Goal: Information Seeking & Learning: Learn about a topic

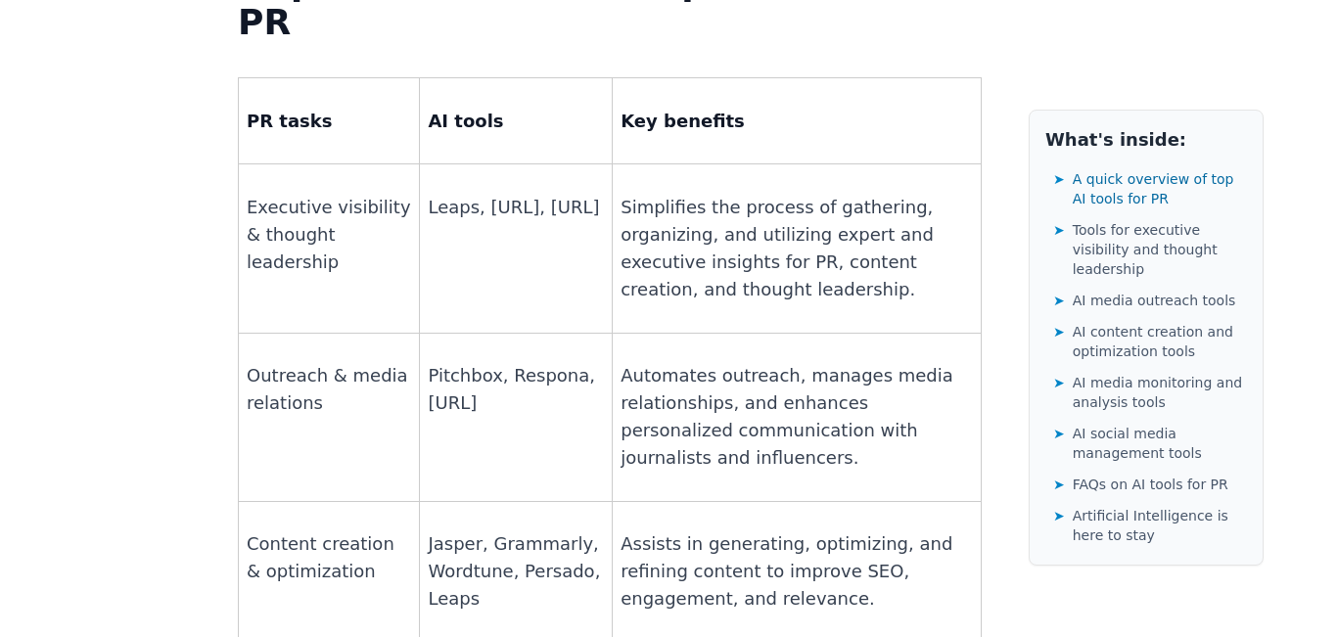
scroll to position [1544, 0]
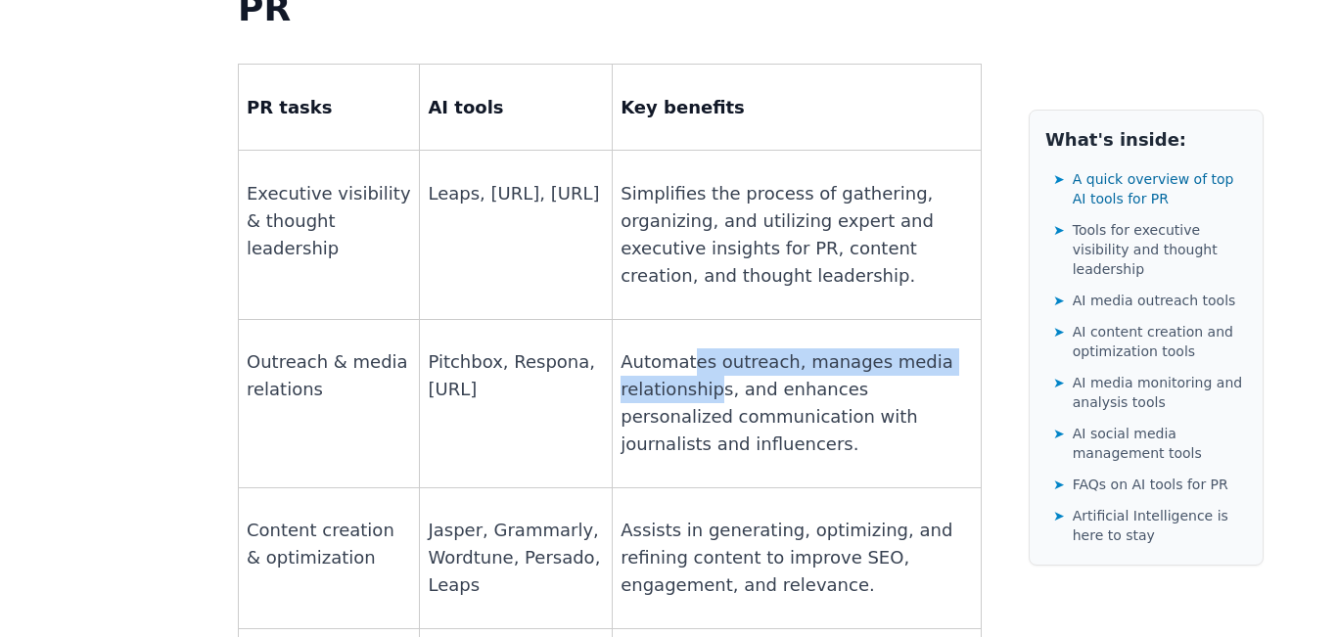
drag, startPoint x: 675, startPoint y: 171, endPoint x: 700, endPoint y: 205, distance: 42.1
click at [700, 348] on p "Automates outreach, manages media relationships, and enhances personalized comm…" at bounding box center [796, 403] width 352 height 110
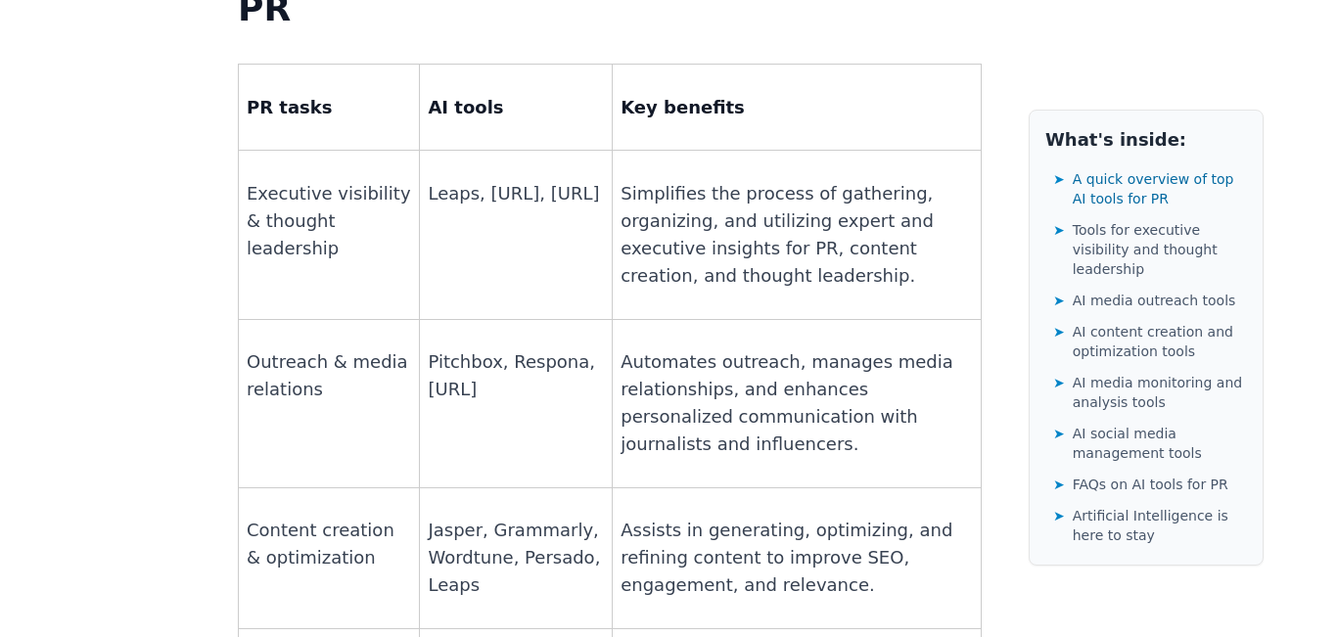
click at [680, 348] on p "Automates outreach, manages media relationships, and enhances personalized comm…" at bounding box center [796, 403] width 352 height 110
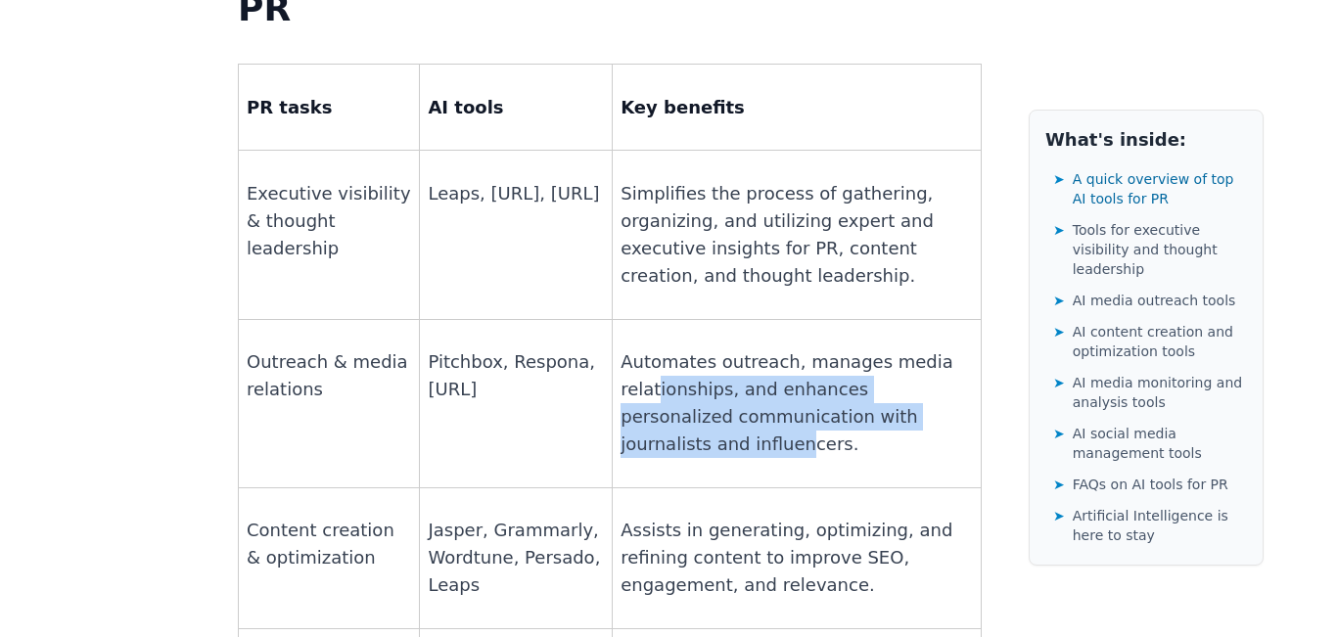
drag, startPoint x: 643, startPoint y: 197, endPoint x: 664, endPoint y: 256, distance: 63.5
click at [664, 348] on p "Automates outreach, manages media relationships, and enhances personalized comm…" at bounding box center [796, 403] width 352 height 110
click at [675, 348] on p "Automates outreach, manages media relationships, and enhances personalized comm…" at bounding box center [796, 403] width 352 height 110
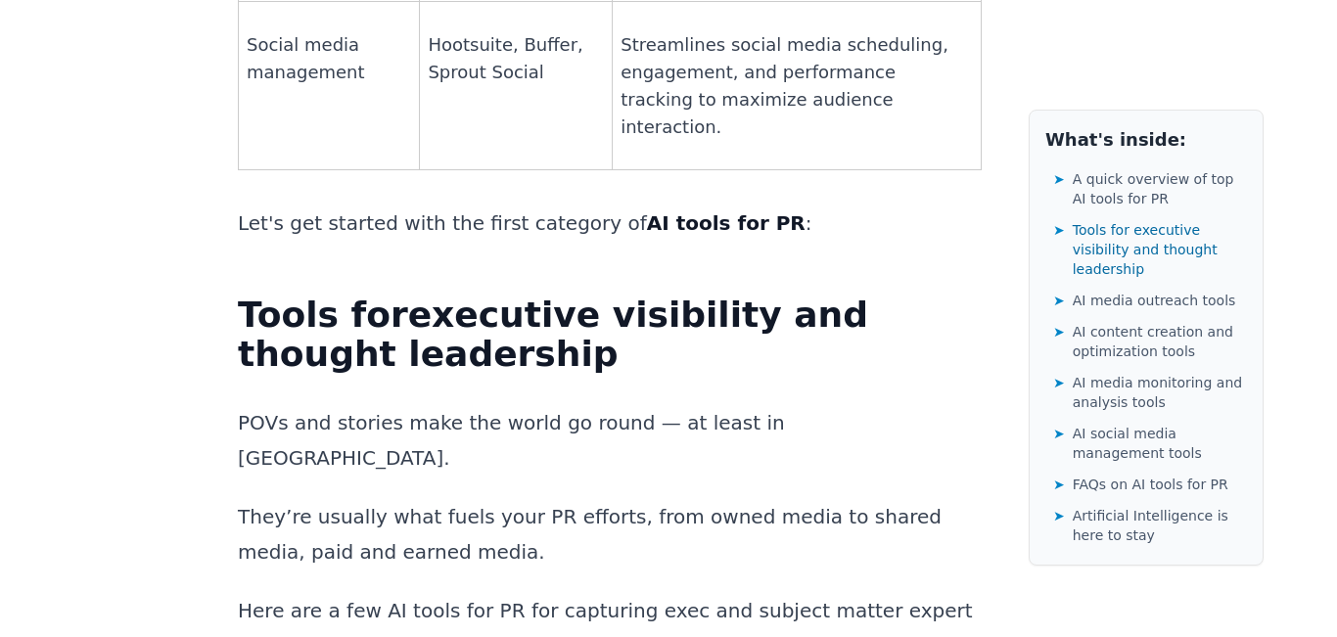
scroll to position [2318, 0]
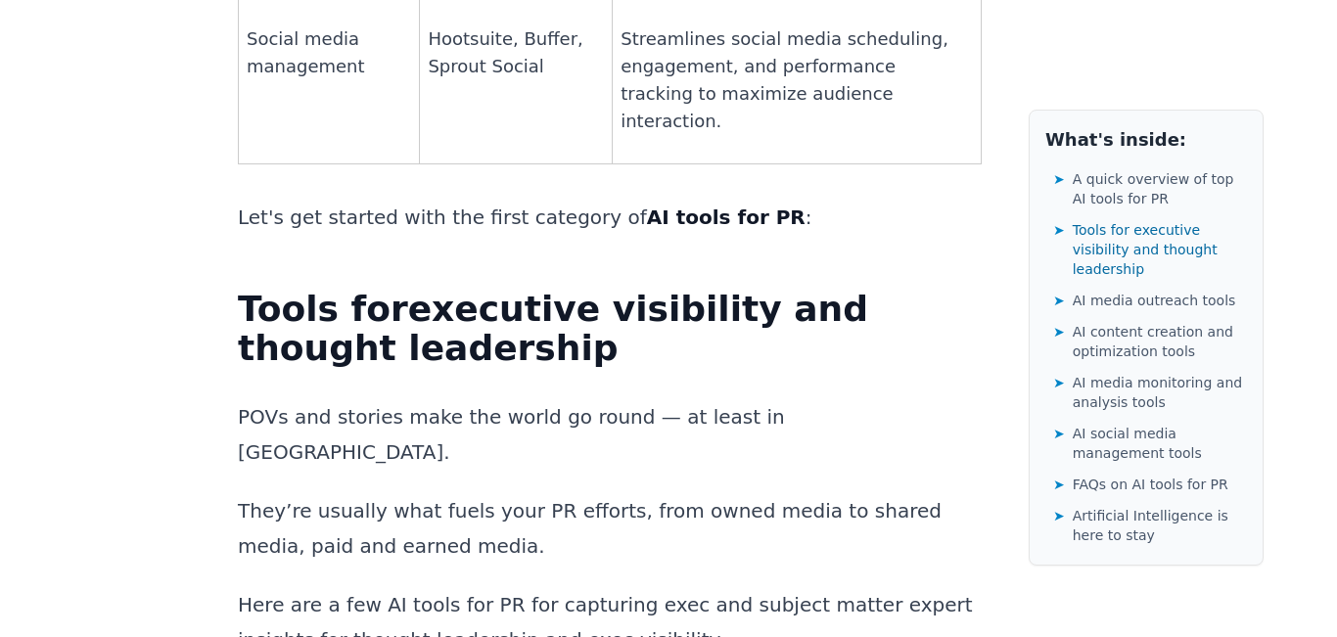
click at [416, 399] on p "POVs and stories make the world go round — at least in [GEOGRAPHIC_DATA]." at bounding box center [610, 434] width 744 height 70
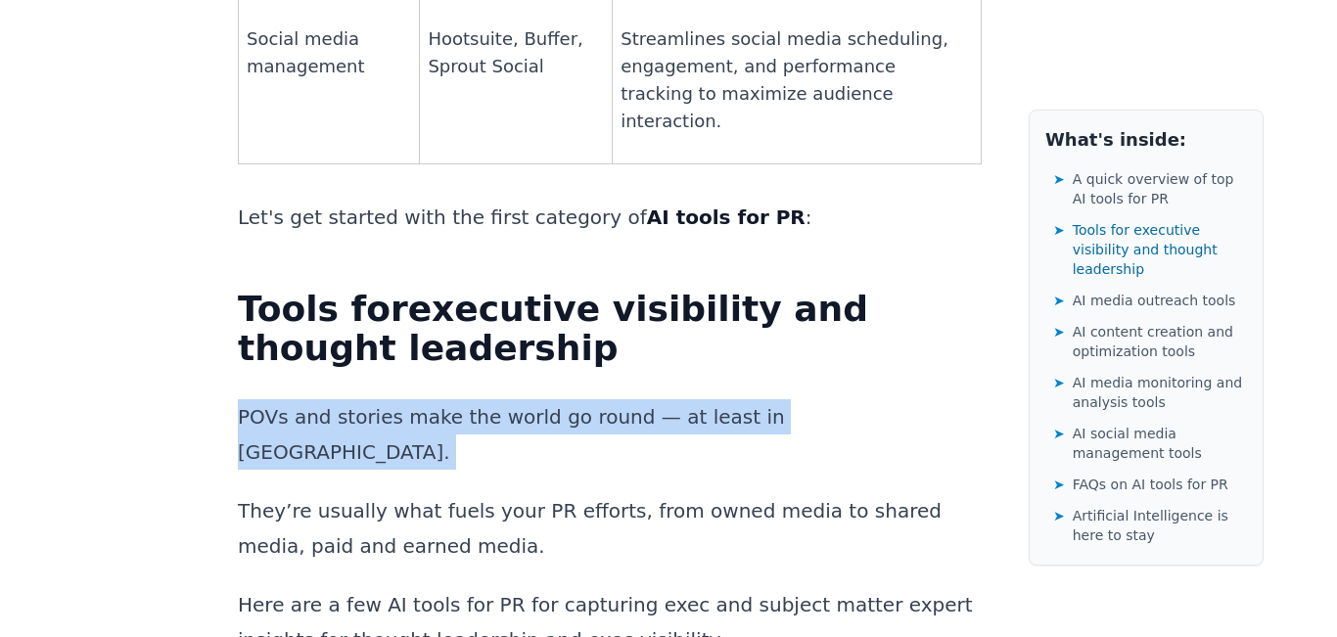
click at [416, 399] on p "POVs and stories make the world go round — at least in [GEOGRAPHIC_DATA]." at bounding box center [610, 434] width 744 height 70
click at [601, 399] on p "POVs and stories make the world go round — at least in [GEOGRAPHIC_DATA]." at bounding box center [610, 434] width 744 height 70
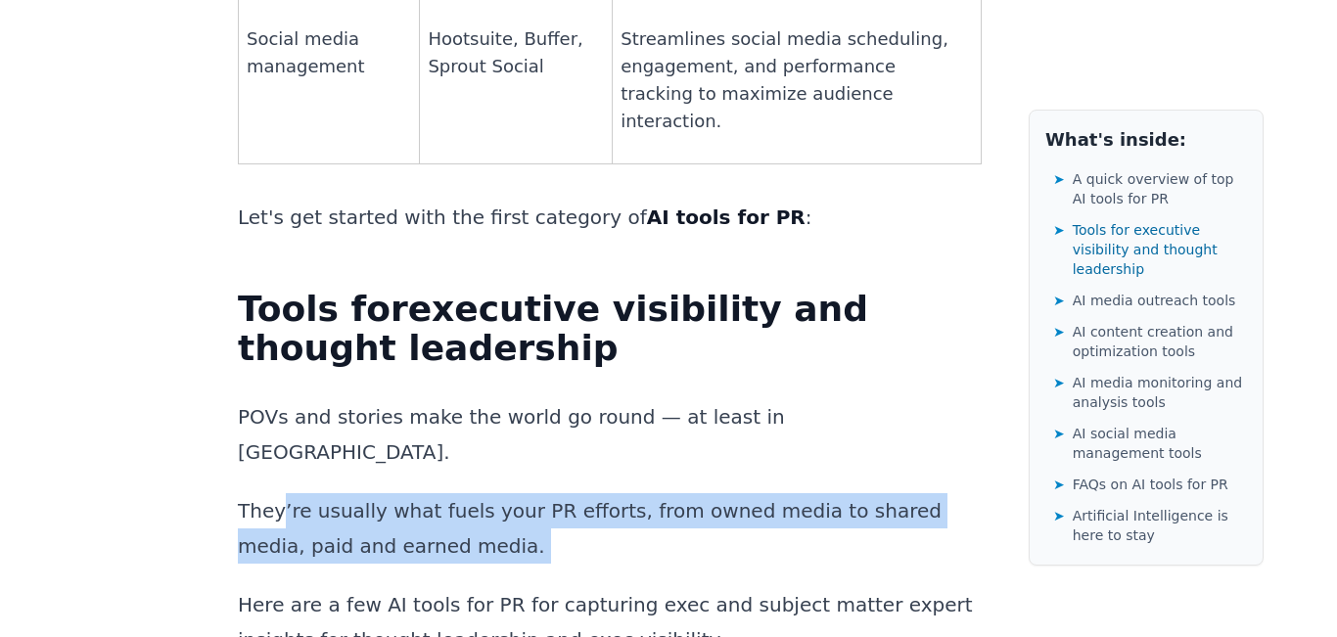
drag, startPoint x: 280, startPoint y: 252, endPoint x: 323, endPoint y: 331, distance: 89.3
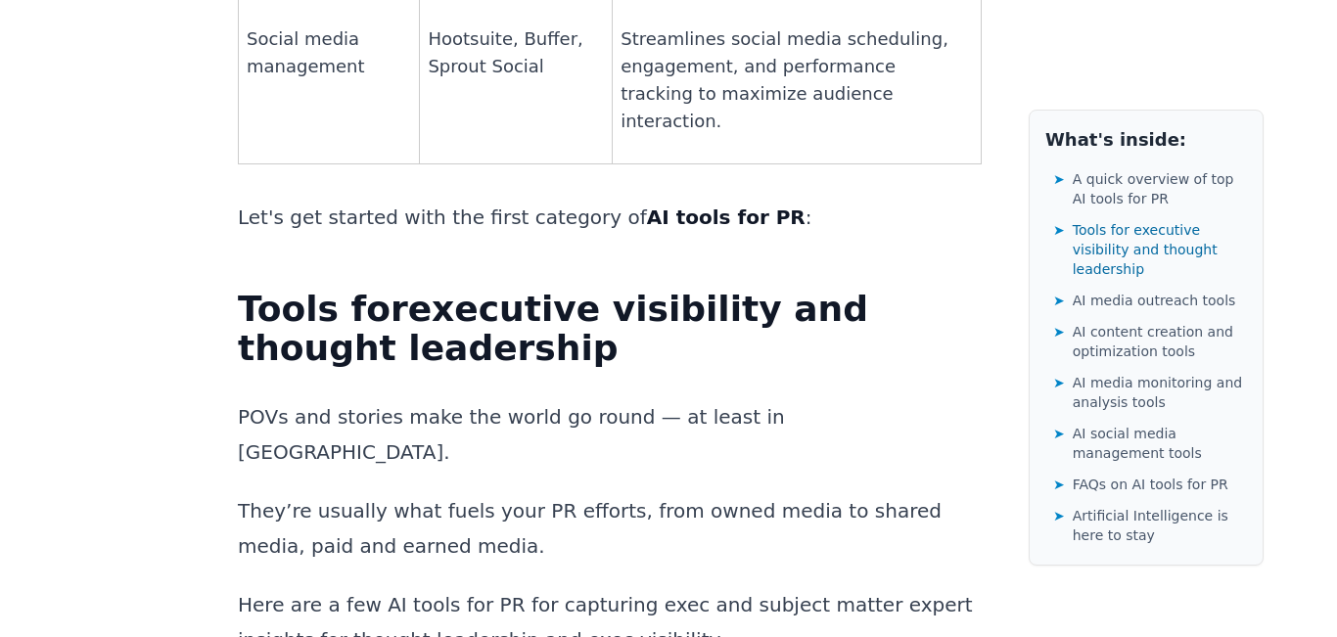
click at [485, 587] on p "Here are a few AI tools for PR for capturing exec and subject matter expert ins…" at bounding box center [610, 622] width 744 height 70
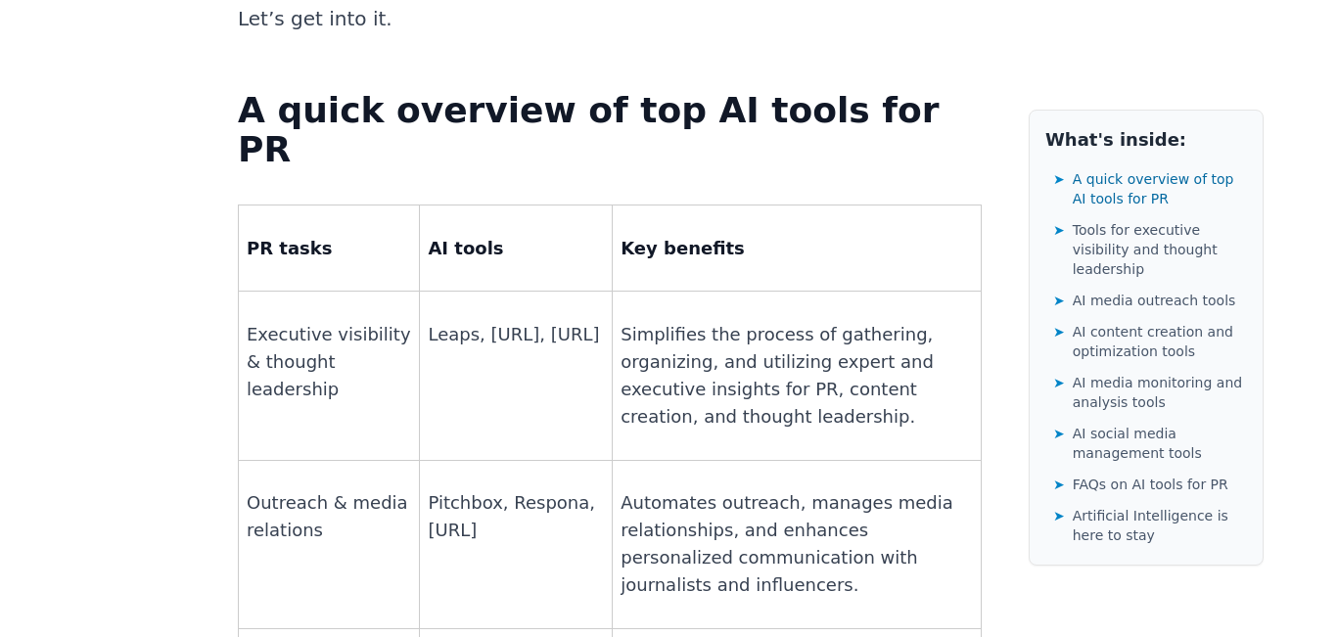
scroll to position [1420, 0]
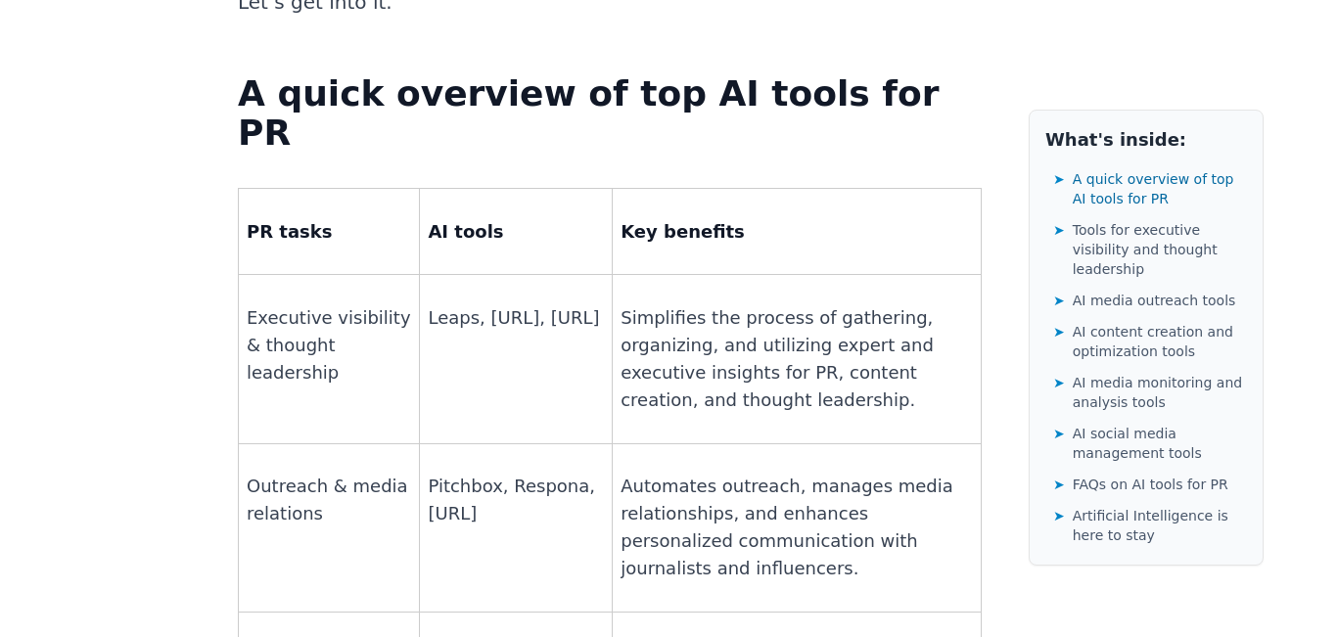
drag, startPoint x: 526, startPoint y: 319, endPoint x: 404, endPoint y: 282, distance: 127.8
click at [404, 443] on tr "Outreach & media relations Pitchbox, Respona, [URL] Automates outreach, manages…" at bounding box center [610, 527] width 743 height 168
click at [469, 473] on p "Pitchbox, Respona, [URL]" at bounding box center [516, 500] width 176 height 55
drag, startPoint x: 541, startPoint y: 331, endPoint x: 424, endPoint y: 303, distance: 120.6
click at [428, 473] on p "Pitchbox, Respona, [URL]" at bounding box center [516, 500] width 176 height 55
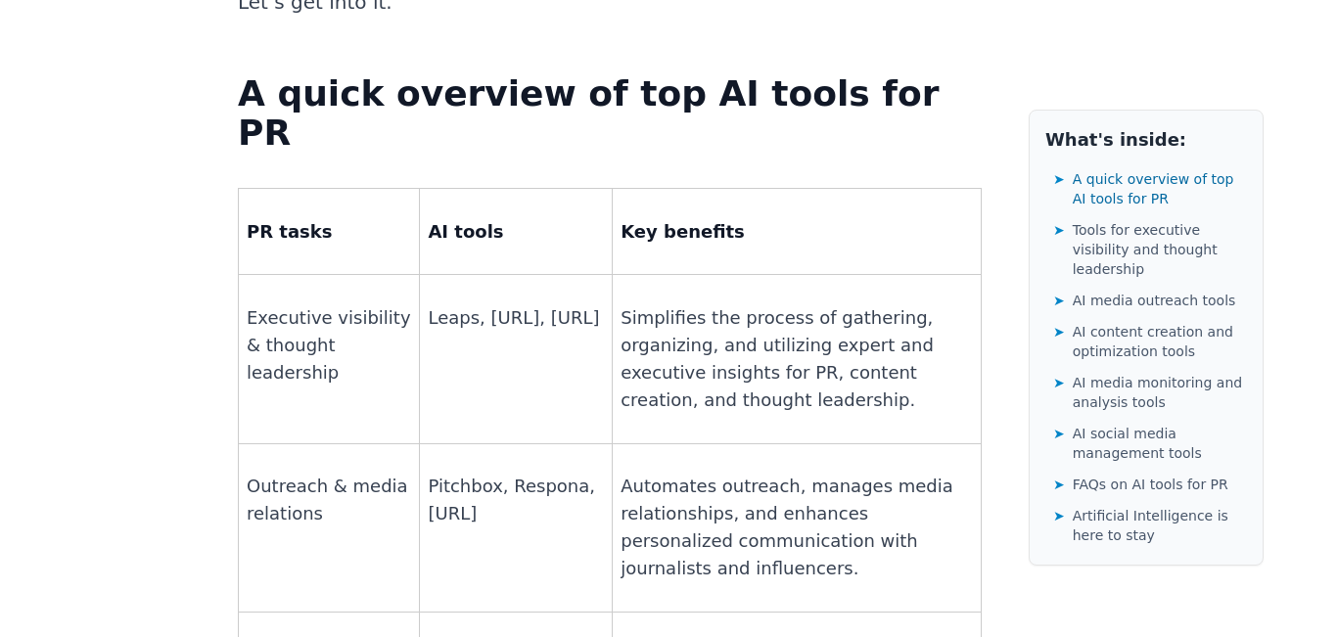
copy p "Pitchbox, Respona, [URL]"
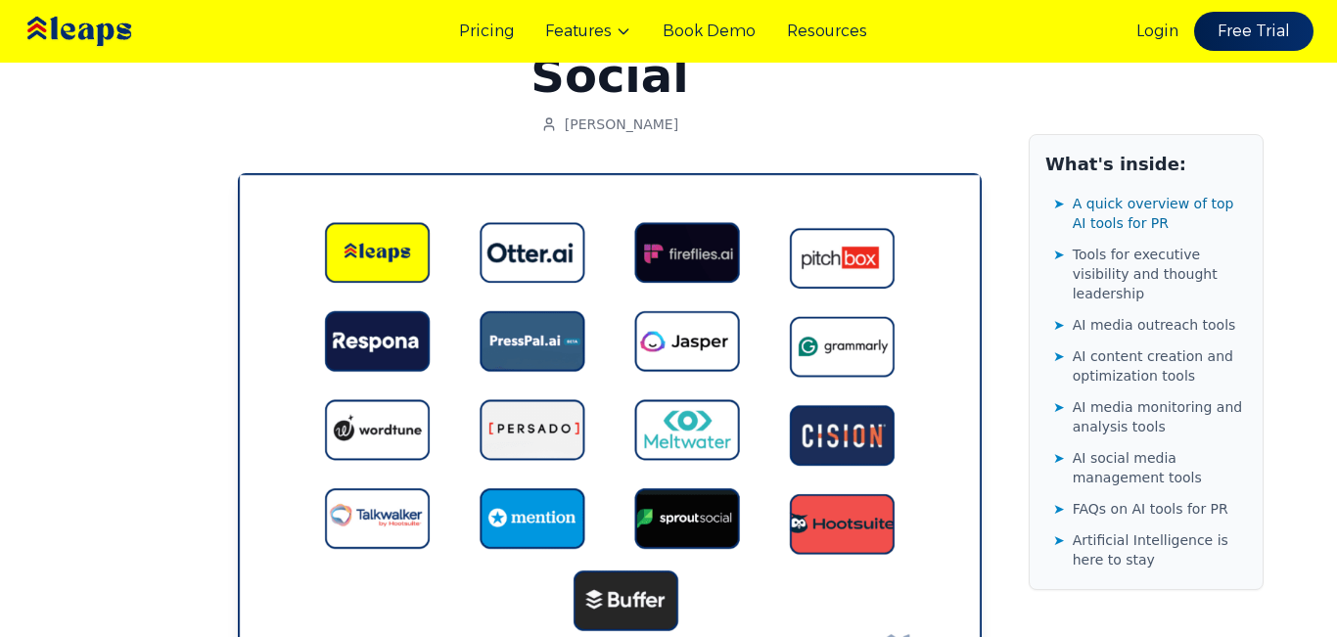
scroll to position [0, 0]
